Goal: Transaction & Acquisition: Purchase product/service

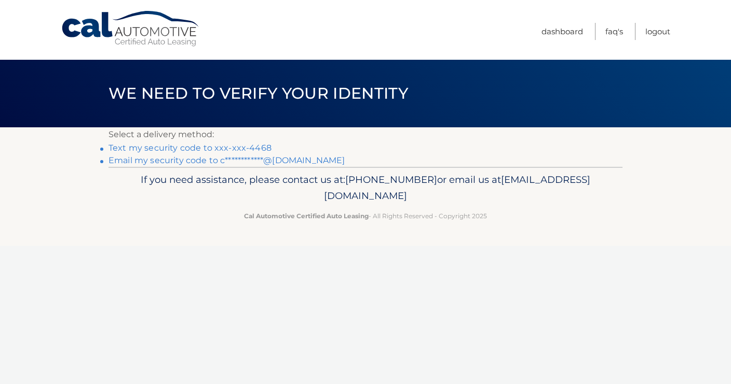
click at [195, 147] on link "Text my security code to xxx-xxx-4468" at bounding box center [189, 148] width 163 height 10
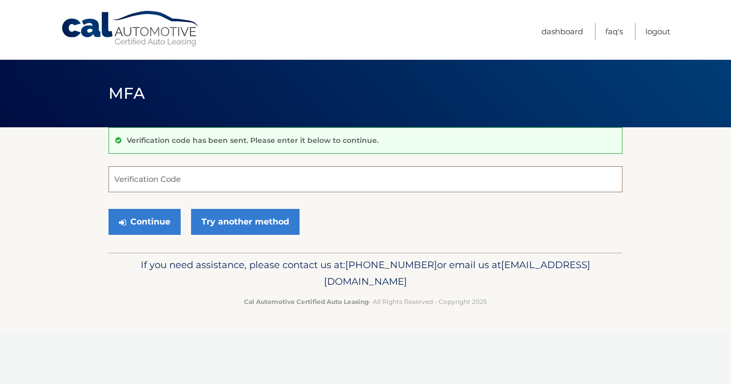
click at [147, 174] on input "Verification Code" at bounding box center [365, 179] width 514 height 26
type input "916395"
click at [108, 209] on button "Continue" at bounding box center [144, 222] width 72 height 26
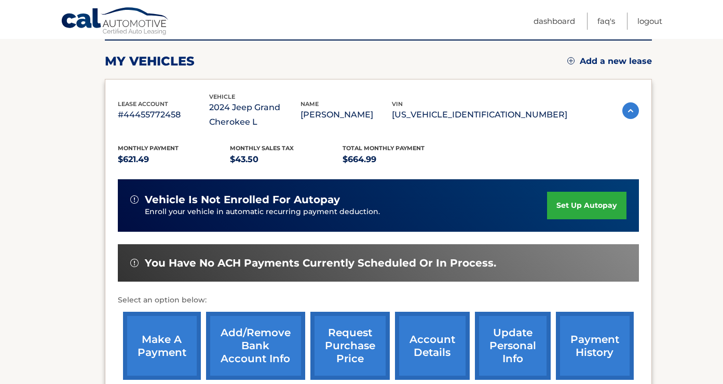
scroll to position [158, 0]
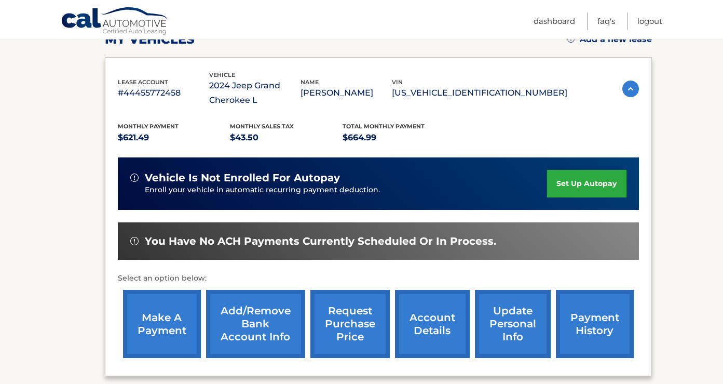
click at [182, 314] on link "make a payment" at bounding box center [162, 324] width 78 height 68
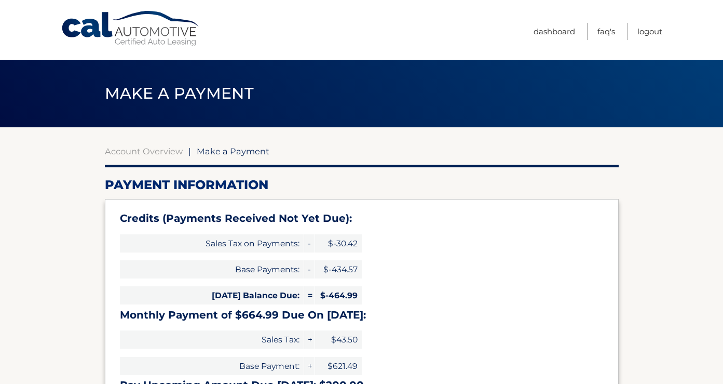
select select "NzJjM2E5NWEtNzViYS00OWI5LWIwN2QtMmE1Yjg1MmYzYmU4"
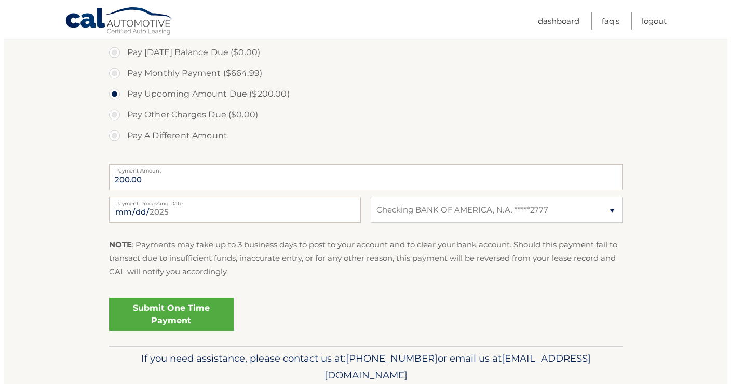
scroll to position [407, 0]
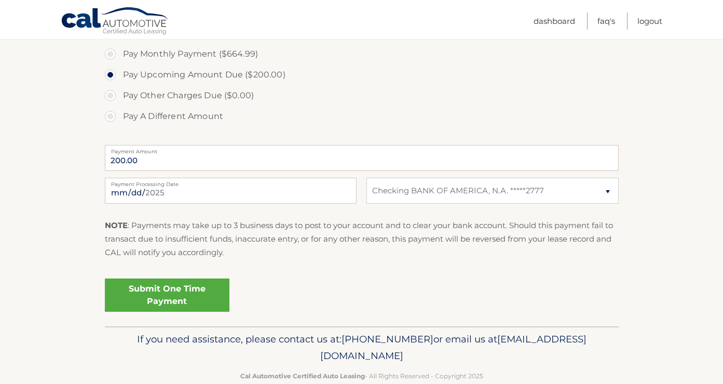
click at [187, 295] on link "Submit One Time Payment" at bounding box center [167, 294] width 125 height 33
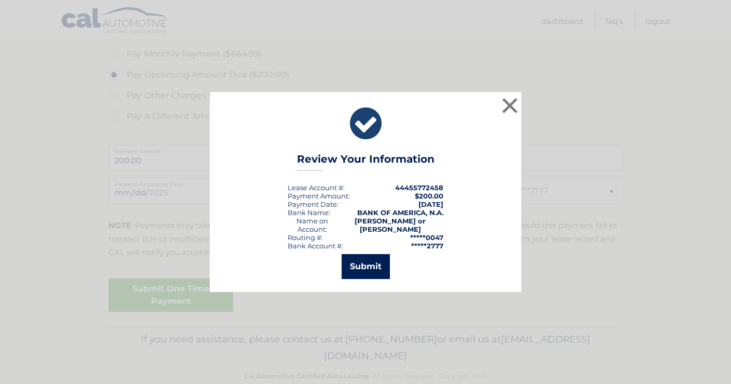
click at [369, 265] on button "Submit" at bounding box center [366, 266] width 48 height 25
